Goal: Transaction & Acquisition: Purchase product/service

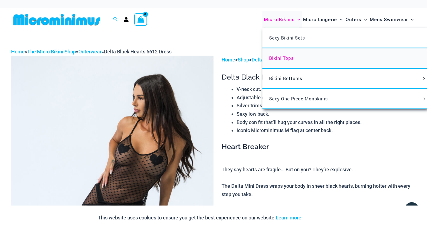
click at [279, 59] on span "Bikini Tops" at bounding box center [281, 58] width 24 height 6
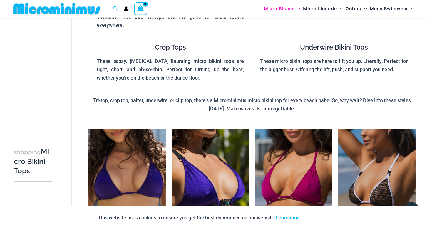
scroll to position [83, 0]
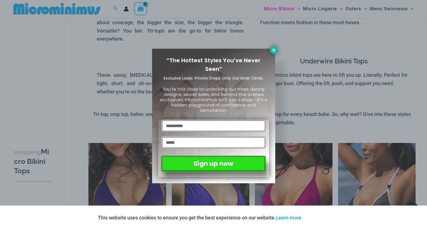
click at [272, 52] on icon at bounding box center [274, 50] width 5 height 5
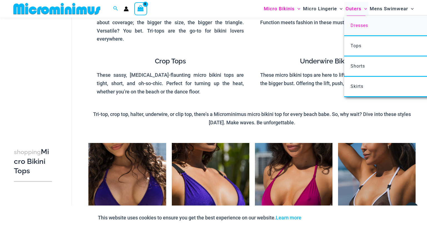
click at [356, 27] on span "Dresses" at bounding box center [360, 25] width 18 height 5
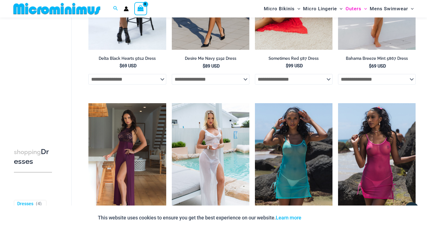
scroll to position [112, 0]
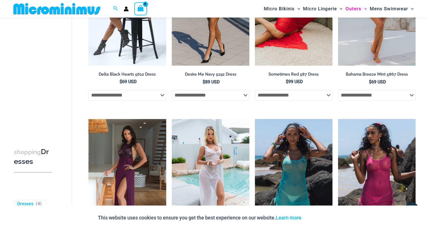
click at [76, 8] on img at bounding box center [57, 9] width 92 height 13
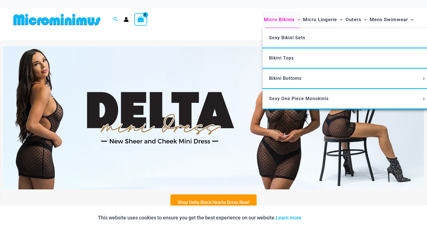
click at [277, 19] on span "Micro Bikinis" at bounding box center [279, 20] width 31 height 14
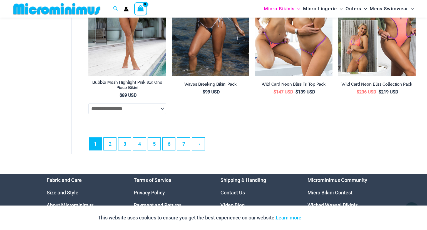
scroll to position [1448, 0]
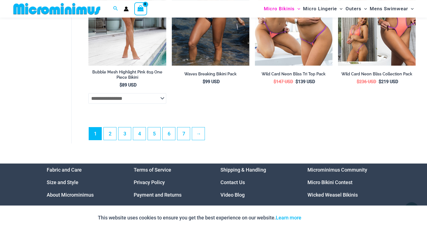
click at [343, 184] on link "Micro Bikini Contest" at bounding box center [330, 183] width 45 height 6
